Goal: Task Accomplishment & Management: Complete application form

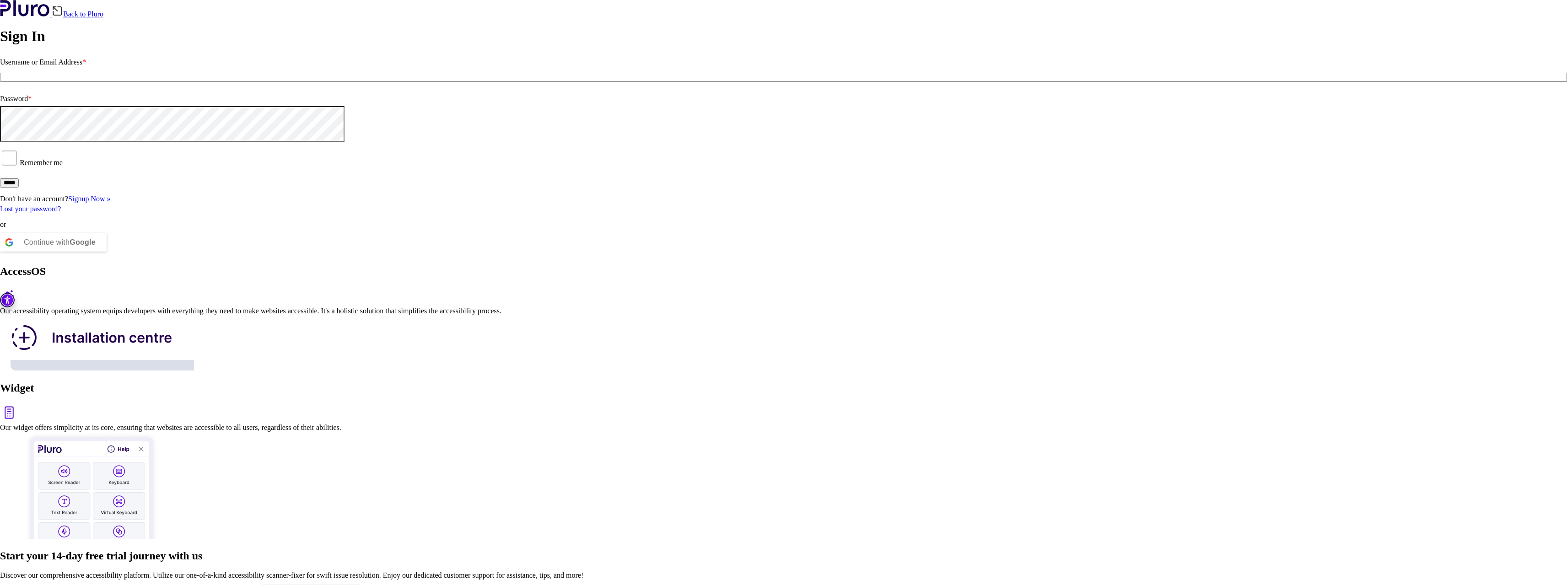
click at [268, 82] on input "Username or Email Address *" at bounding box center [783, 77] width 1567 height 9
click at [295, 82] on input "Username or Email Address *" at bounding box center [783, 77] width 1567 height 9
click at [551, 282] on div "AccessOS Our accessibility operating system equips developers with everything t…" at bounding box center [783, 318] width 1567 height 107
click at [338, 82] on input "Username or Email Address *" at bounding box center [783, 77] width 1567 height 9
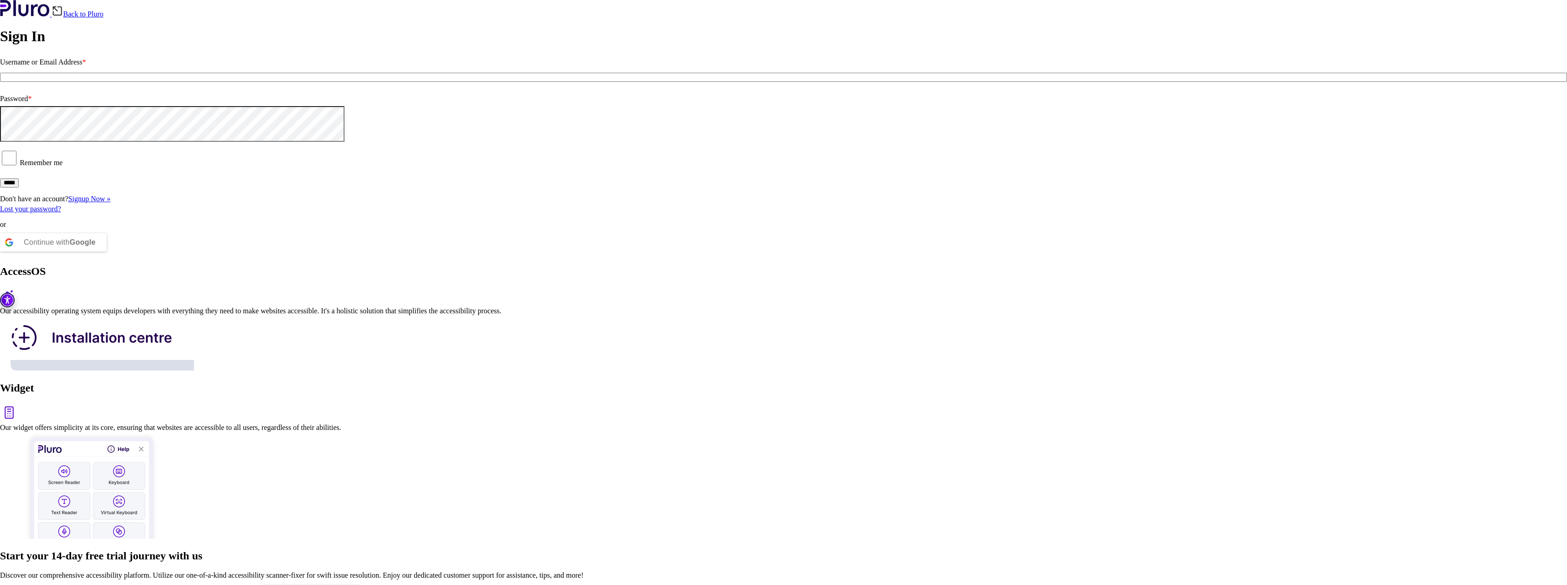
click at [0, 106] on div at bounding box center [0, 106] width 0 height 0
click at [431, 256] on div "Back to Pluro Sign In Username or Email Address * Password * Remember me ***** …" at bounding box center [783, 128] width 1567 height 256
click at [130, 70] on label "Username or Email Address *" at bounding box center [783, 62] width 1567 height 15
click at [130, 82] on input "Username or Email Address *" at bounding box center [783, 77] width 1567 height 9
click at [138, 82] on input "Username or Email Address *" at bounding box center [783, 77] width 1567 height 9
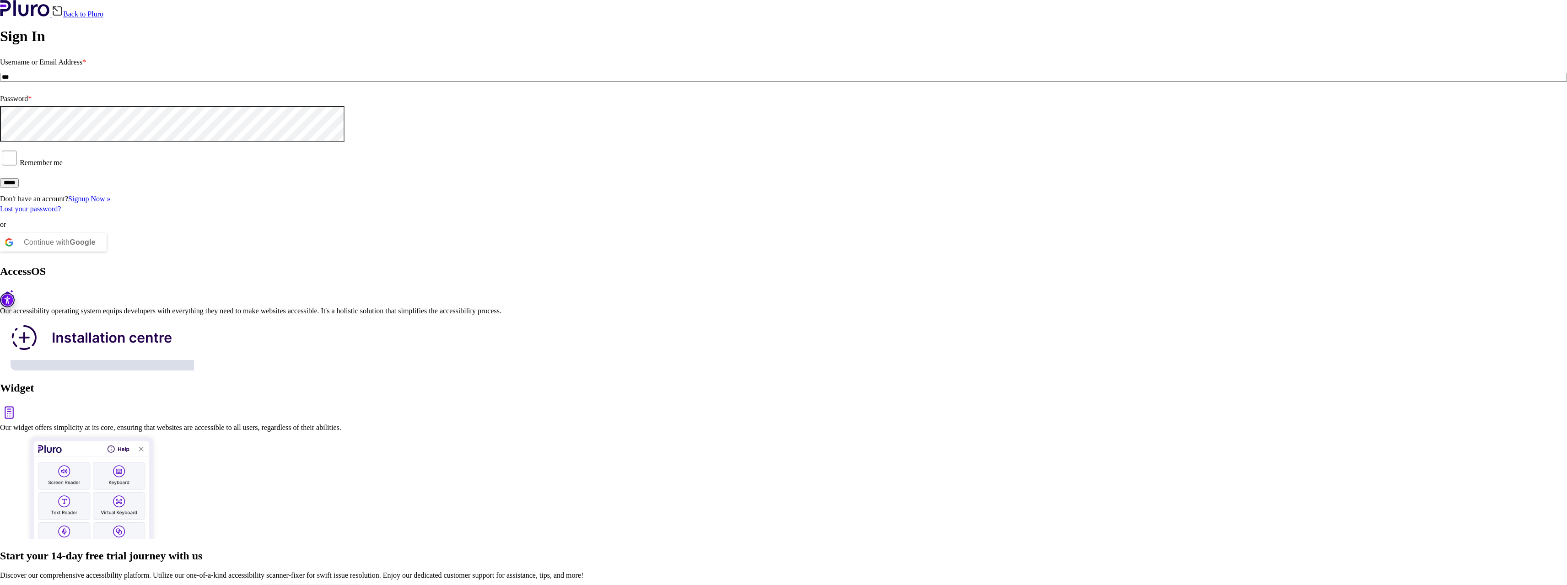
drag, startPoint x: 156, startPoint y: 383, endPoint x: 150, endPoint y: 383, distance: 5.0
click at [151, 82] on input "***" at bounding box center [783, 77] width 1567 height 9
type input "**********"
click at [0, 178] on input "*****" at bounding box center [9, 182] width 19 height 9
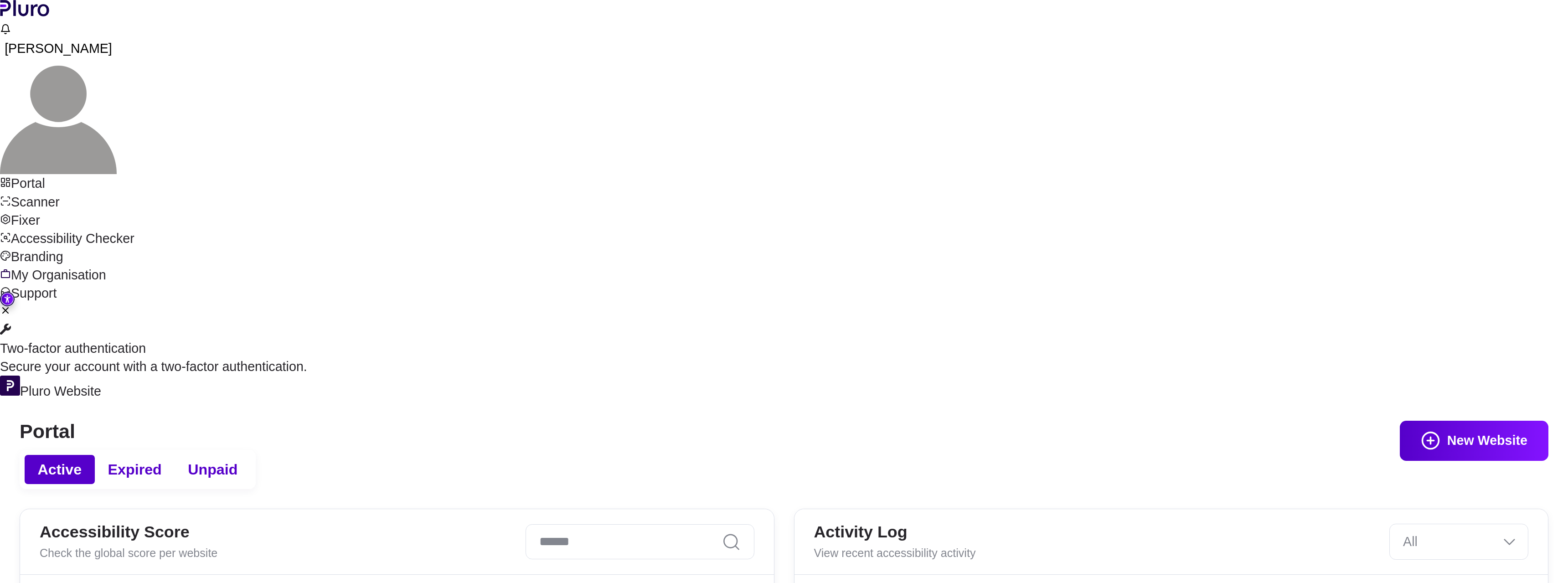
click at [77, 192] on link "Scanner" at bounding box center [784, 201] width 1568 height 18
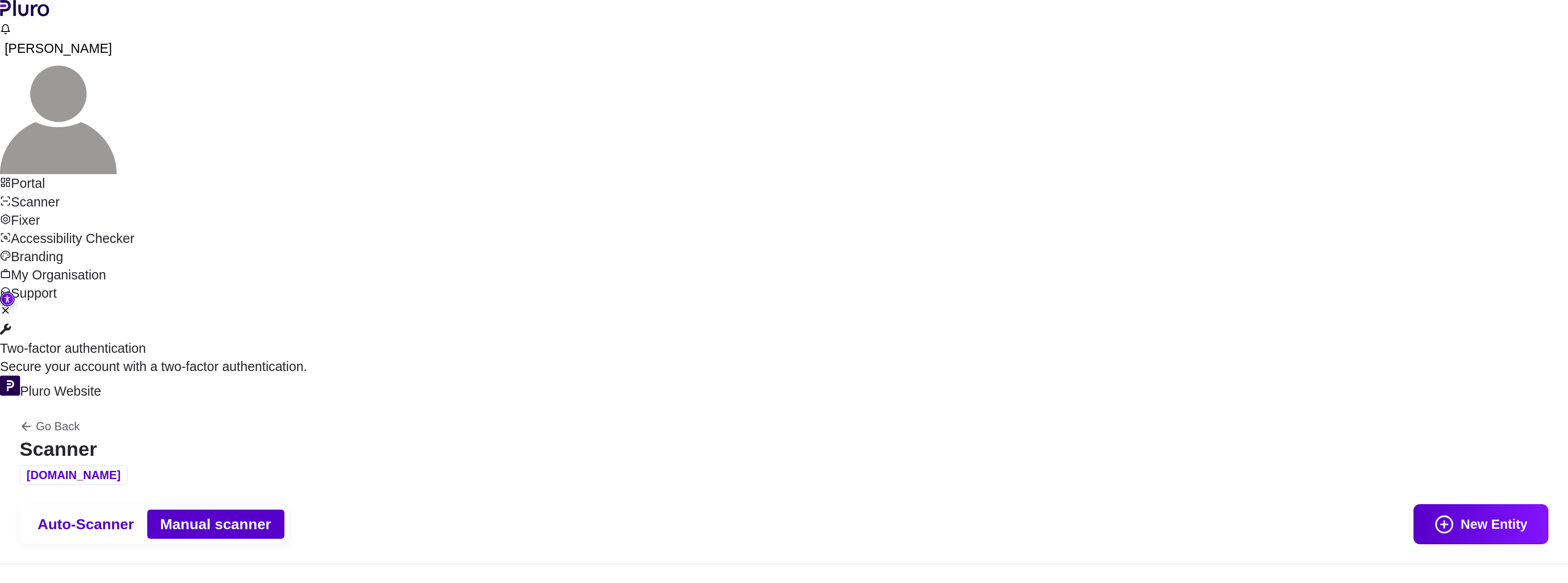
click at [134, 514] on span "Auto-Scanner" at bounding box center [86, 524] width 97 height 20
click at [271, 514] on span "Manual scanner" at bounding box center [216, 524] width 112 height 20
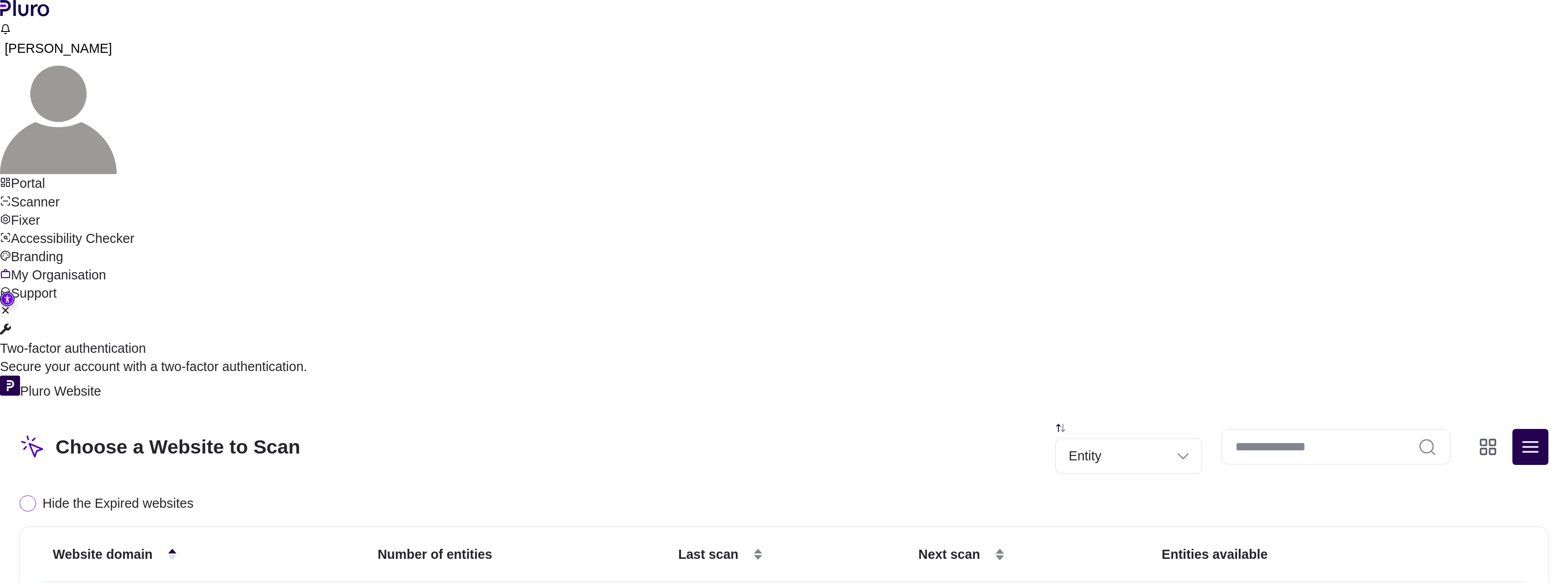
click at [1487, 437] on icon "Change content view type to grid" at bounding box center [1488, 447] width 20 height 20
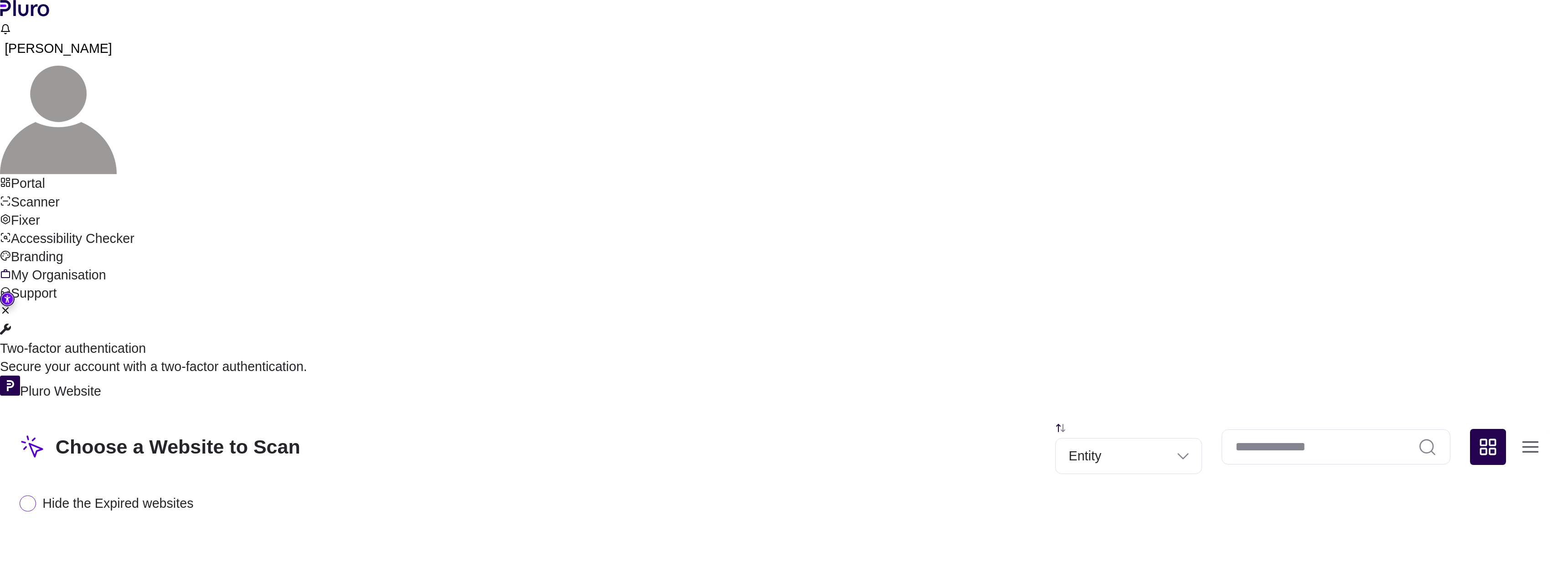
click at [1517, 429] on button "Change content view type to table" at bounding box center [1531, 446] width 36 height 36
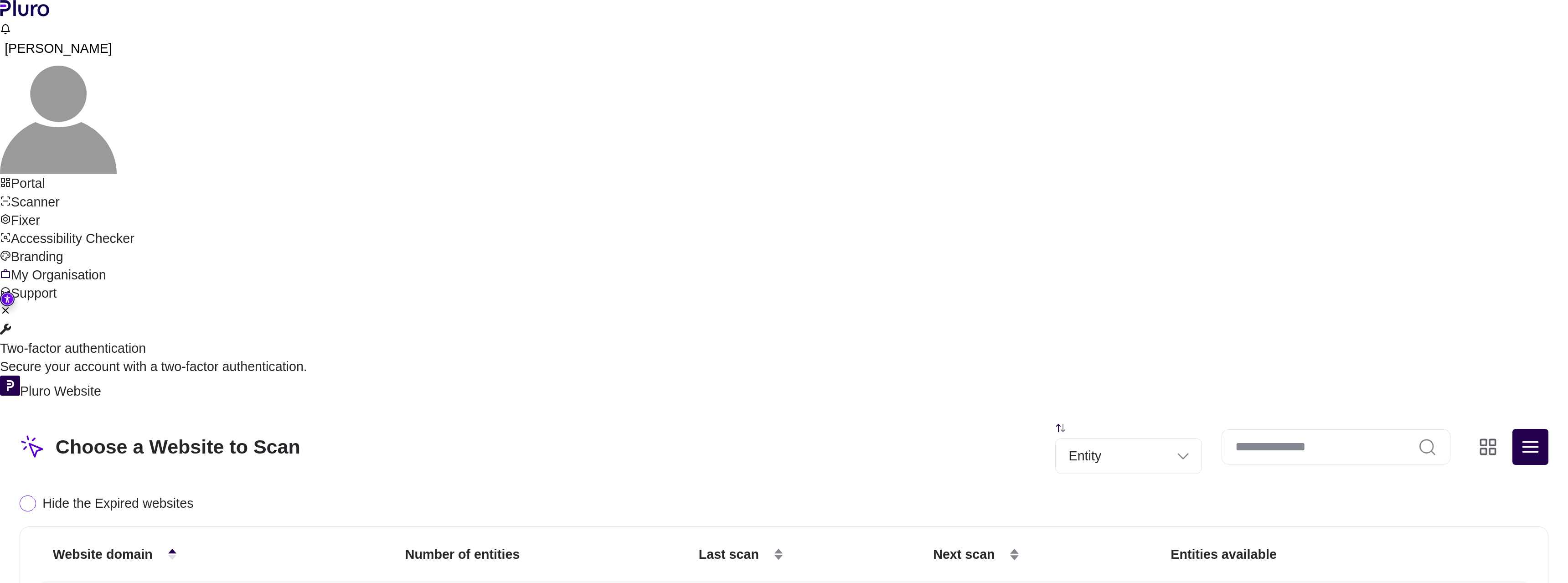
drag, startPoint x: 1258, startPoint y: 428, endPoint x: 896, endPoint y: 382, distance: 364.9
click at [925, 401] on div "Choose a Website to Scan Entity Hide the Expired websites Website domain Number…" at bounding box center [784, 537] width 1568 height 273
click at [11, 316] on icon "Close Two-factor authentication notification" at bounding box center [5, 310] width 11 height 11
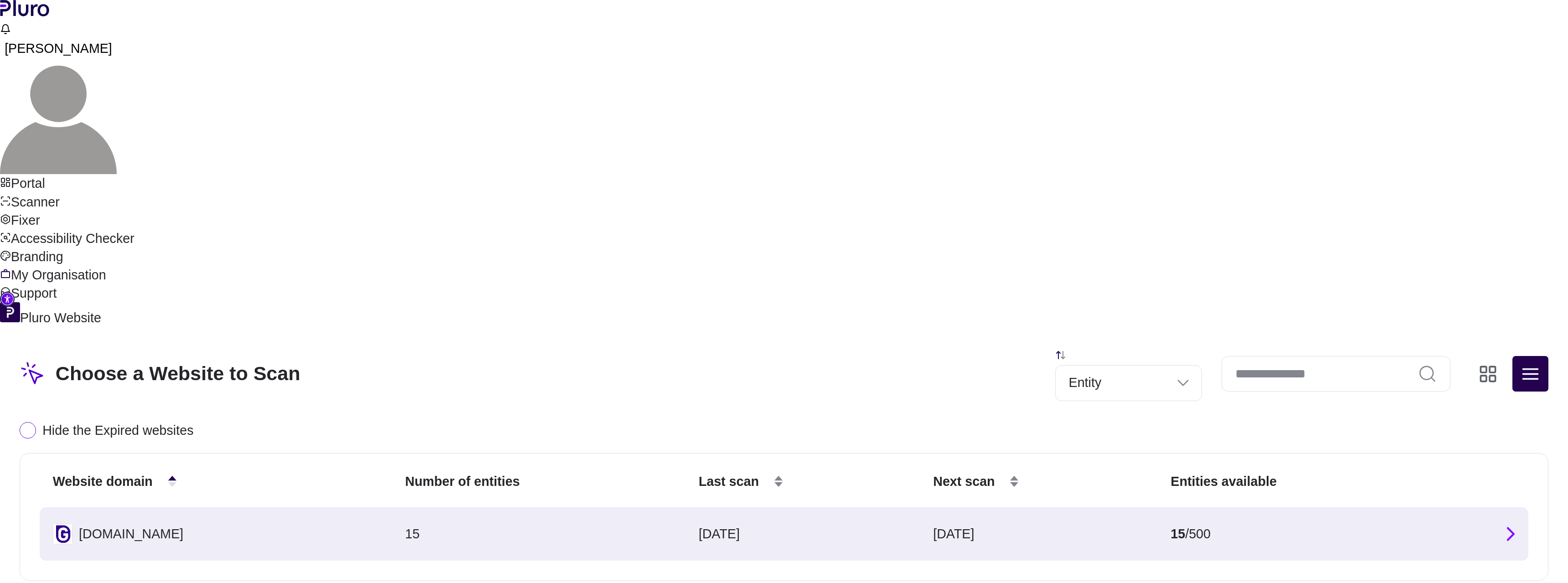
click at [639, 369] on div "Choose a Website to Scan Entity Hide the Expired websites Website domain Number…" at bounding box center [784, 463] width 1568 height 273
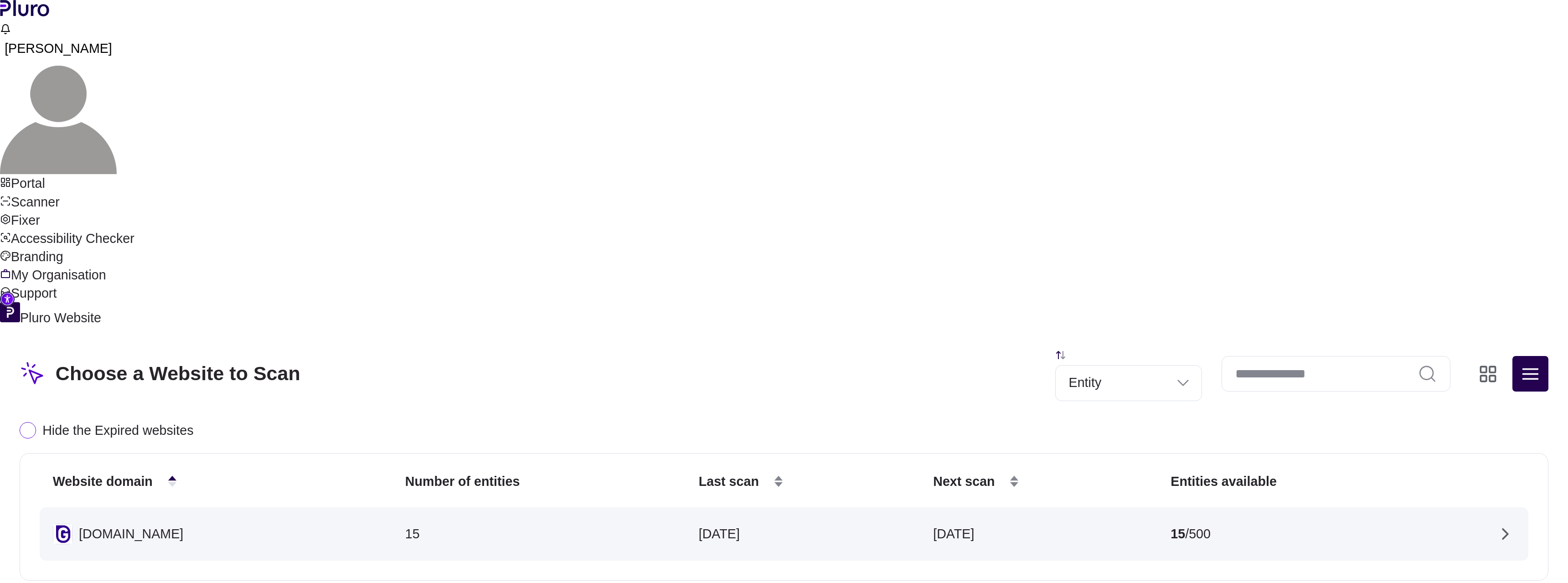
click at [126, 215] on link "Fixer" at bounding box center [784, 220] width 1568 height 18
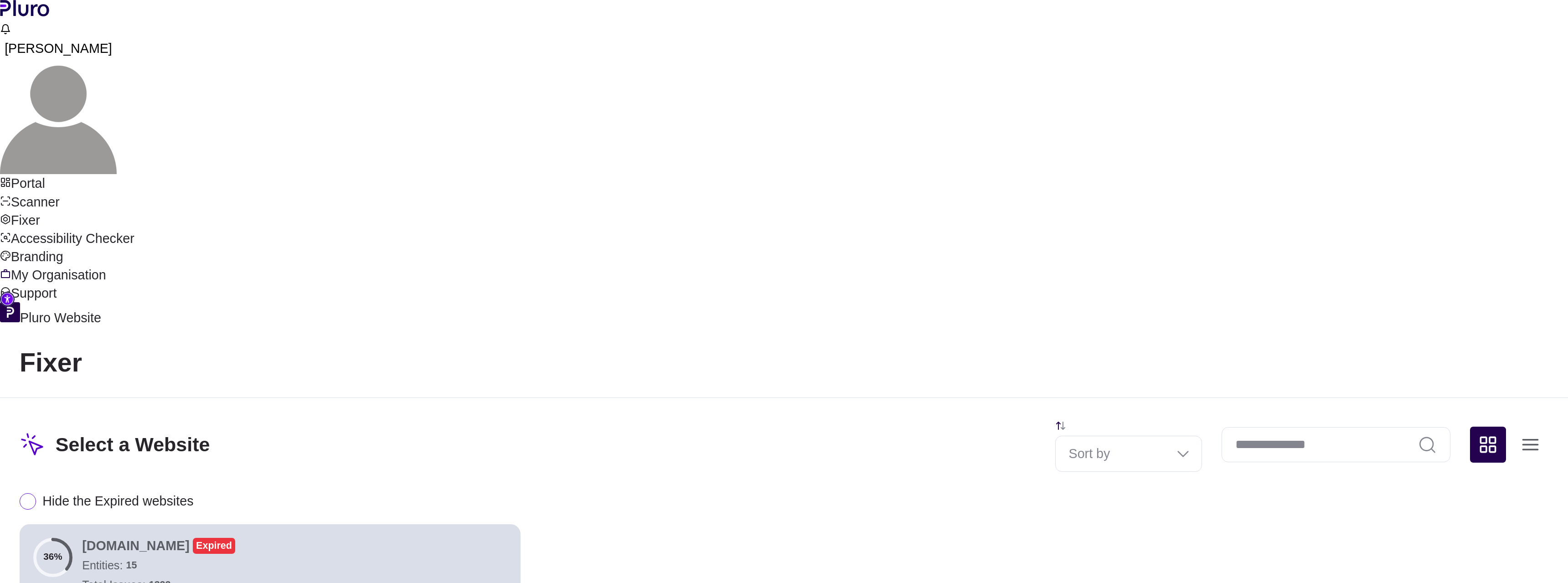
click at [137, 192] on link "Scanner" at bounding box center [784, 201] width 1568 height 18
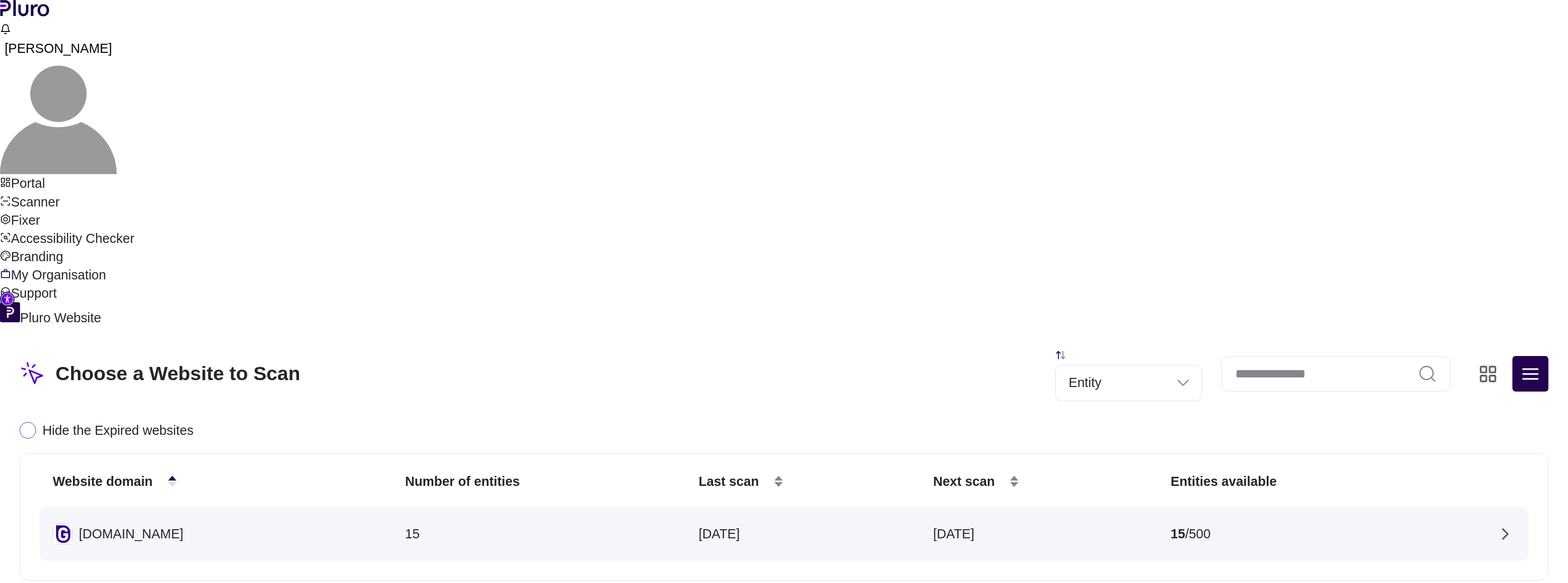
click at [91, 174] on link "Portal" at bounding box center [784, 183] width 1568 height 18
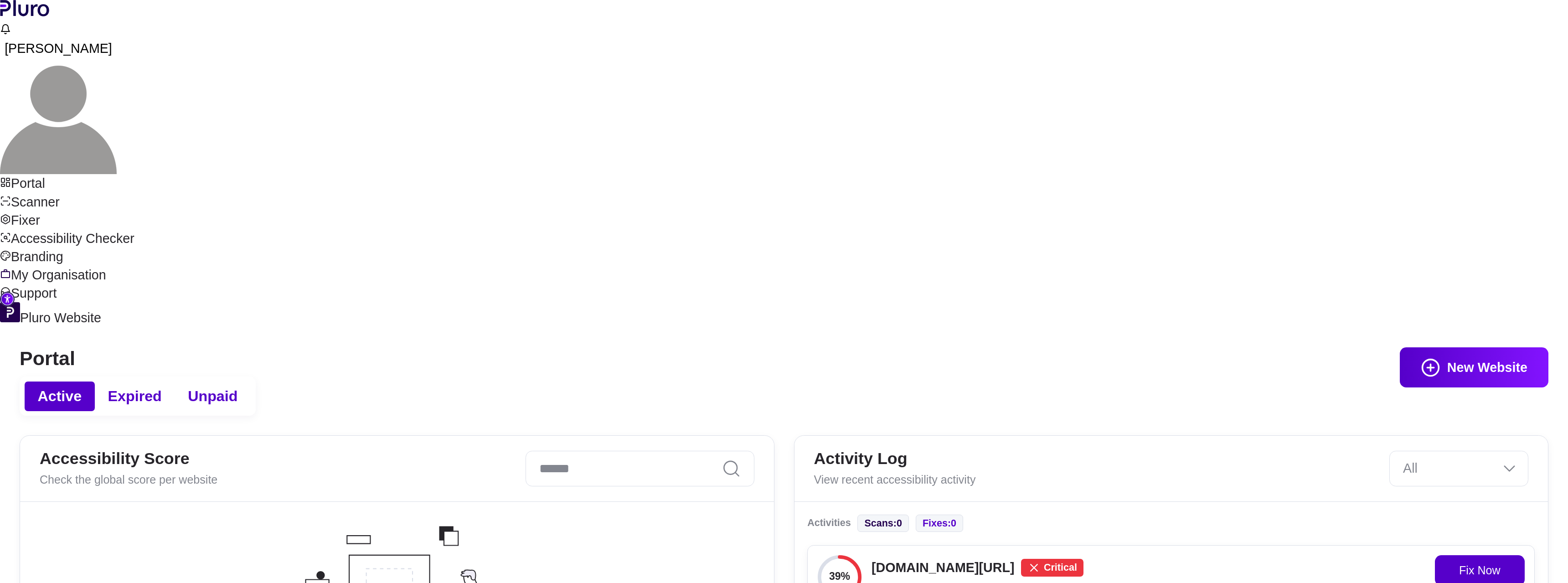
click at [1456, 348] on button "New Website" at bounding box center [1474, 368] width 149 height 40
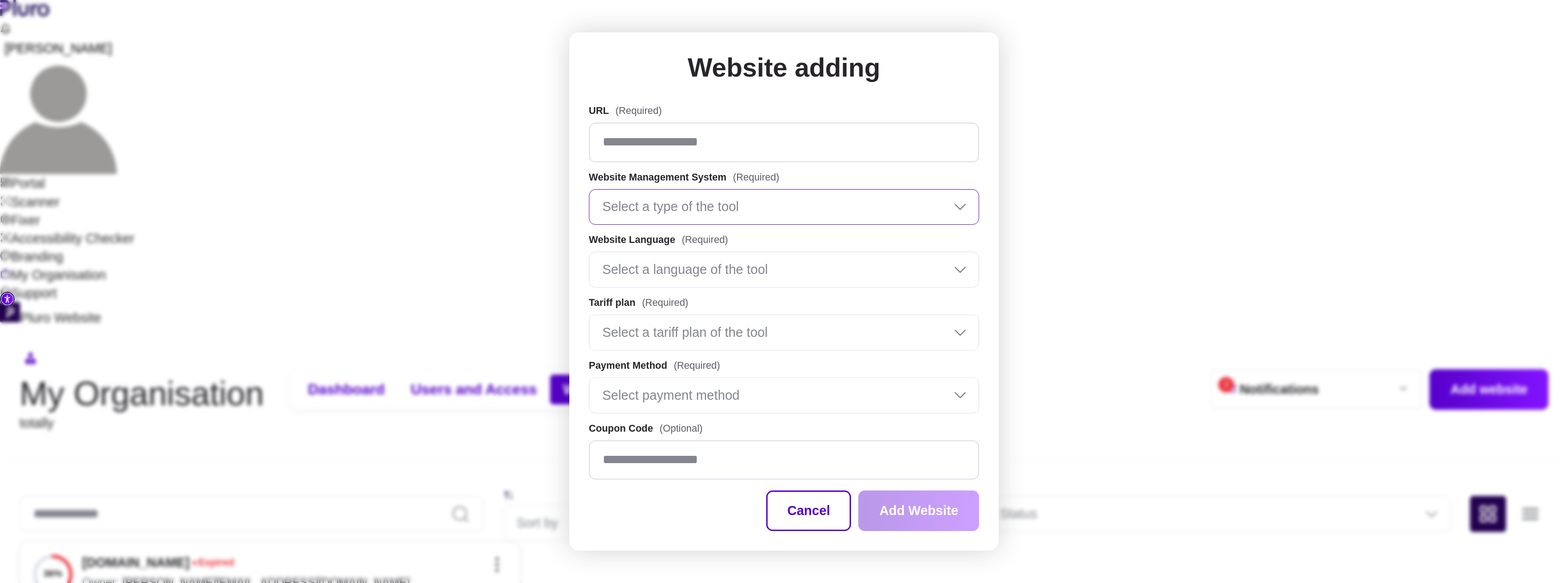
click at [705, 198] on input "Website Management System" at bounding box center [780, 206] width 355 height 25
click at [702, 253] on div "WordPress" at bounding box center [784, 261] width 390 height 21
click at [718, 135] on input "URL (Required)" at bounding box center [784, 142] width 391 height 39
paste input "**********"
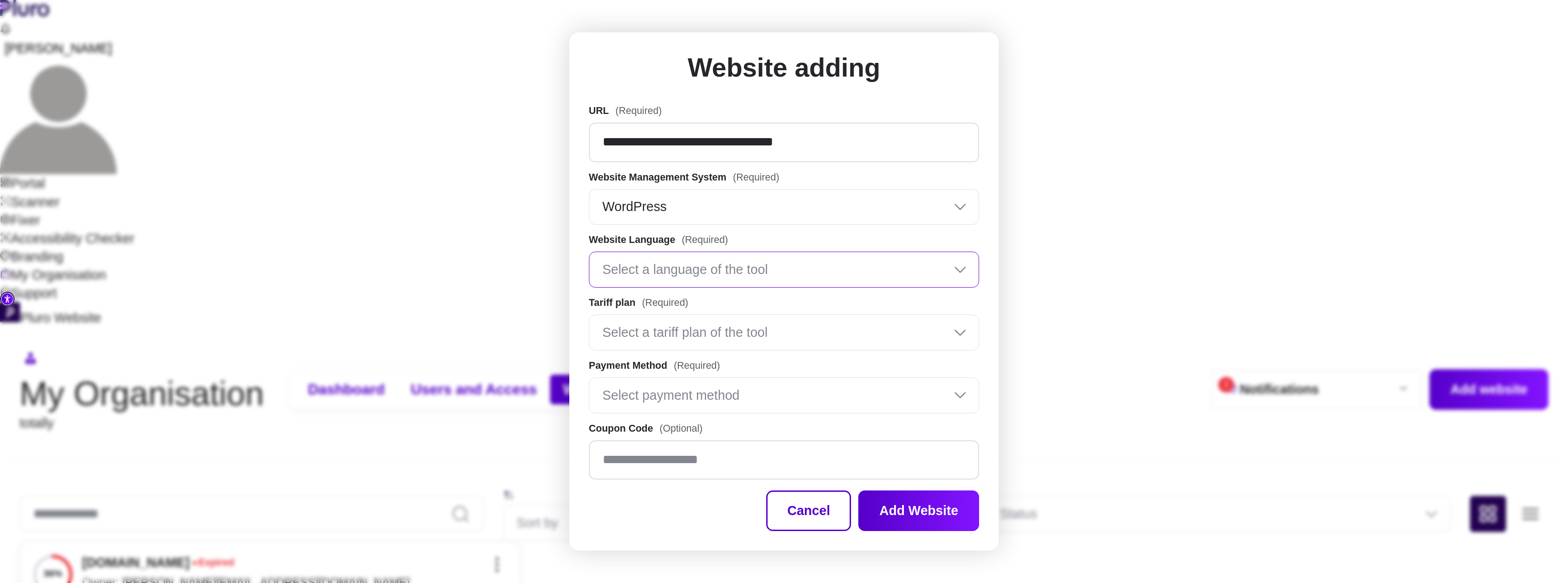
type input "**********"
click at [693, 282] on input "Website Language" at bounding box center [780, 269] width 355 height 25
type input "**"
click at [660, 305] on div "English" at bounding box center [784, 304] width 375 height 10
click at [686, 338] on input "Tariff plan" at bounding box center [780, 332] width 355 height 25
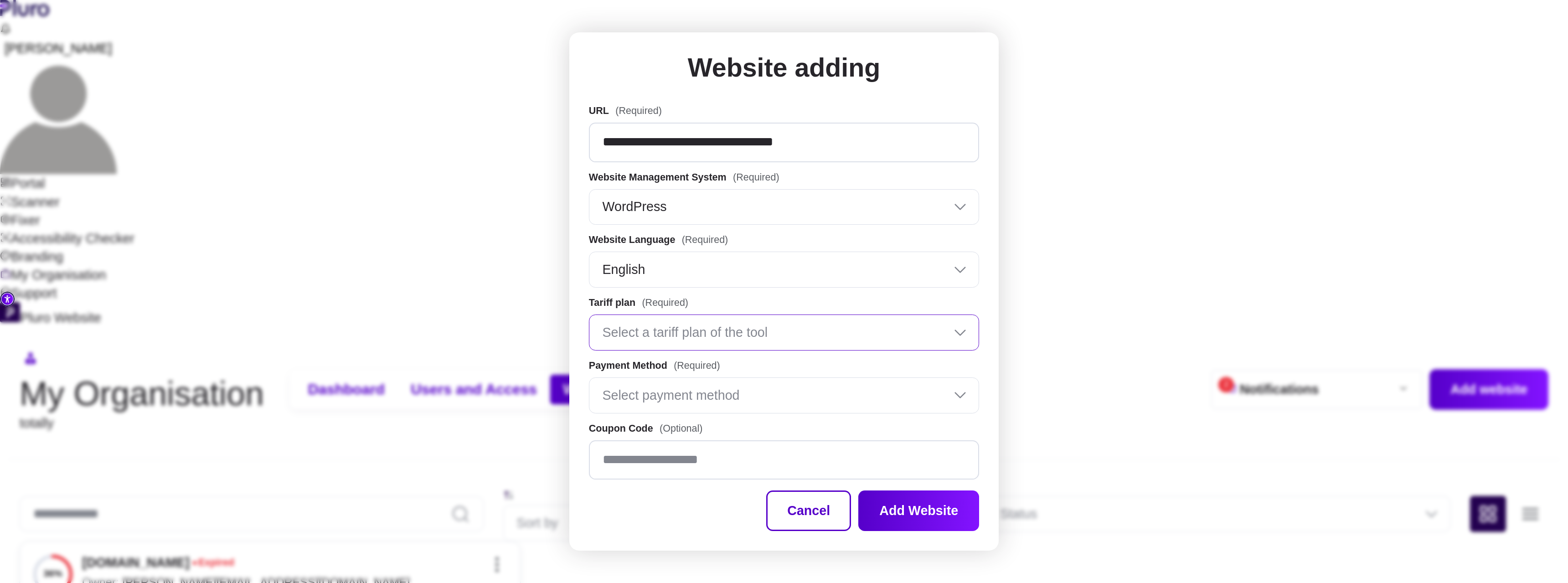
click at [690, 324] on input "Tariff plan" at bounding box center [780, 332] width 355 height 25
click at [685, 402] on input "Payment Method" at bounding box center [780, 395] width 355 height 25
click at [691, 394] on input "Payment Method" at bounding box center [780, 395] width 355 height 25
click at [792, 514] on button "Cancel" at bounding box center [808, 510] width 85 height 40
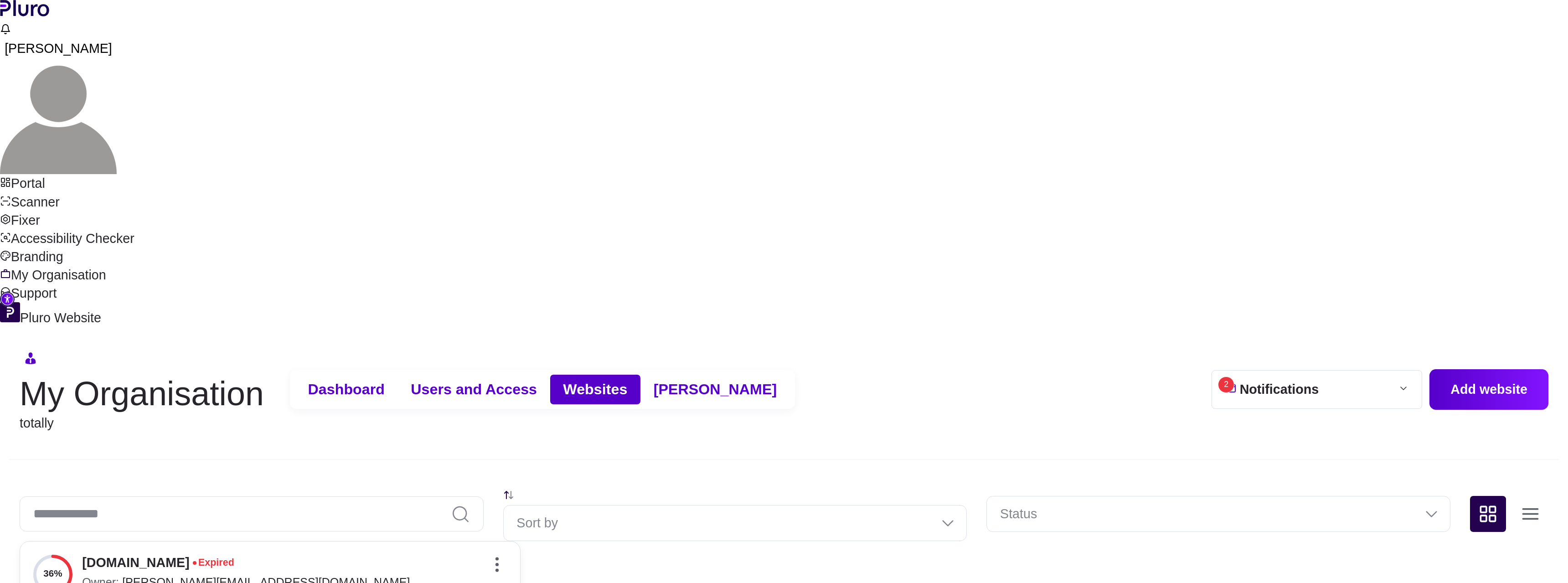
click at [826, 541] on div "36% www.gamcare.org.uk expired Owner: toby@totally.group Assigned users: 36 Vie…" at bounding box center [784, 592] width 1529 height 103
